Goal: Task Accomplishment & Management: Use online tool/utility

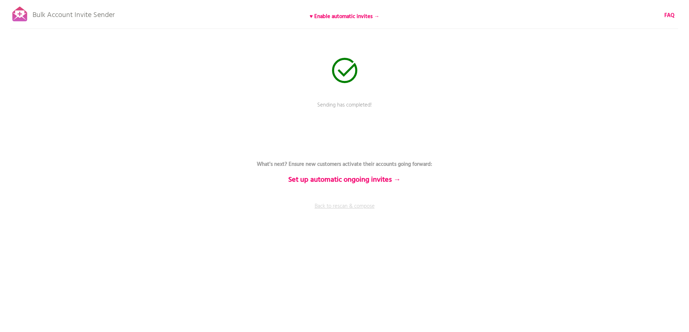
click at [327, 208] on link "Back to rescan & compose" at bounding box center [344, 212] width 217 height 18
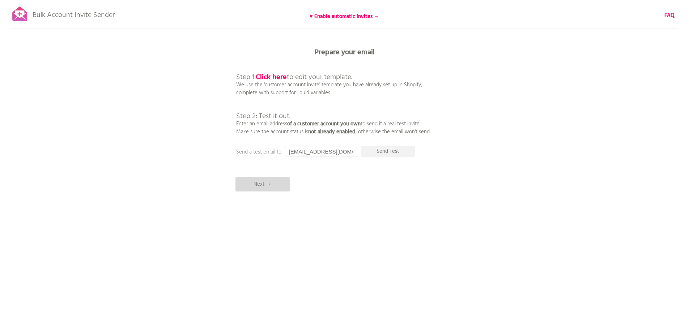
click at [269, 185] on p "Next →" at bounding box center [262, 184] width 54 height 14
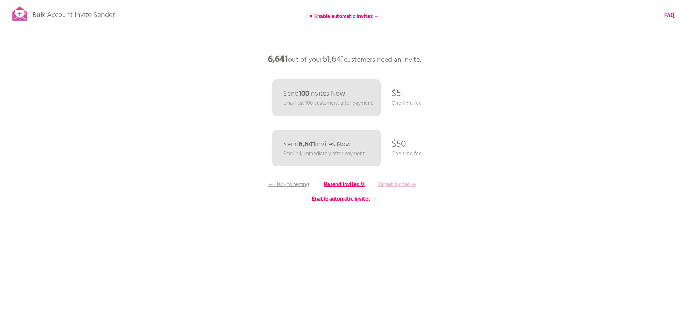
click at [390, 182] on b "Target by tag ↦" at bounding box center [397, 184] width 38 height 9
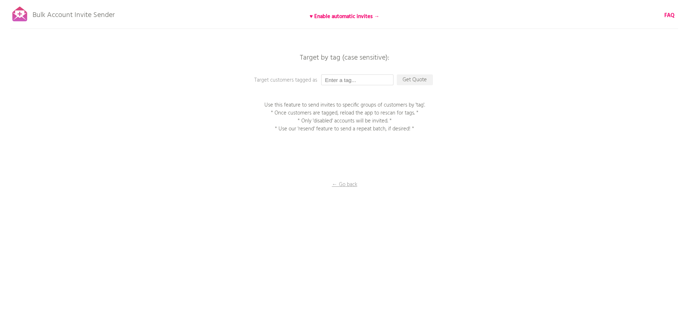
click at [331, 79] on input "text" at bounding box center [357, 79] width 72 height 11
type input "P1EE"
click at [413, 77] on p "Get Quote" at bounding box center [415, 79] width 36 height 11
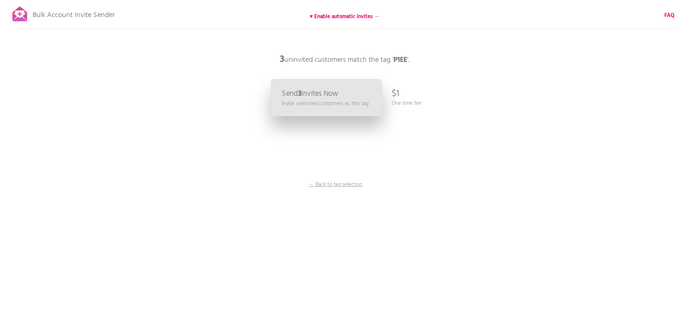
click at [310, 101] on p "Invite uninvited customers w. this tag" at bounding box center [325, 103] width 87 height 8
